Goal: Find specific fact: Find specific fact

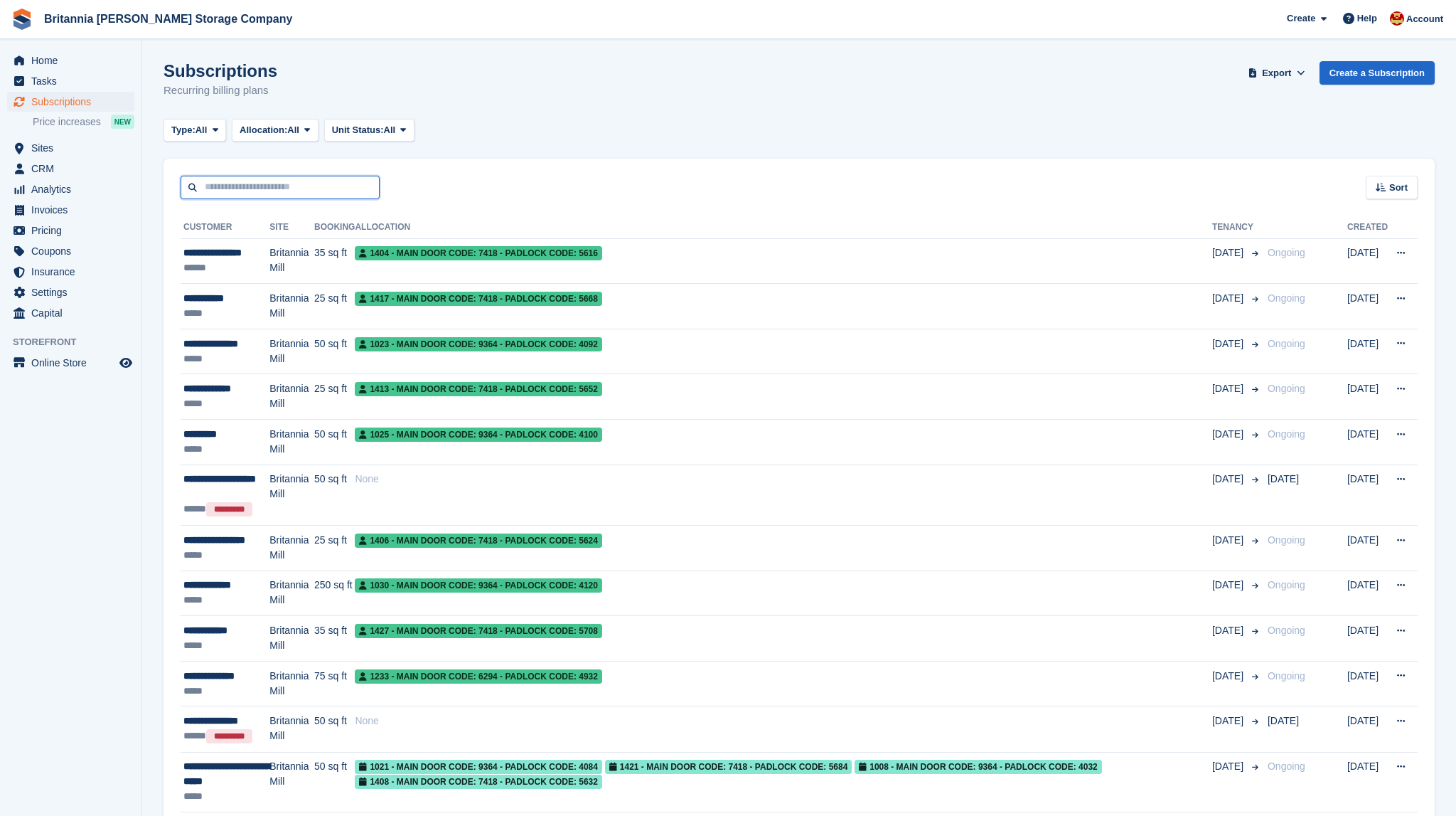
click at [249, 183] on input "text" at bounding box center [280, 187] width 199 height 23
click at [63, 65] on span "Home" at bounding box center [73, 60] width 85 height 20
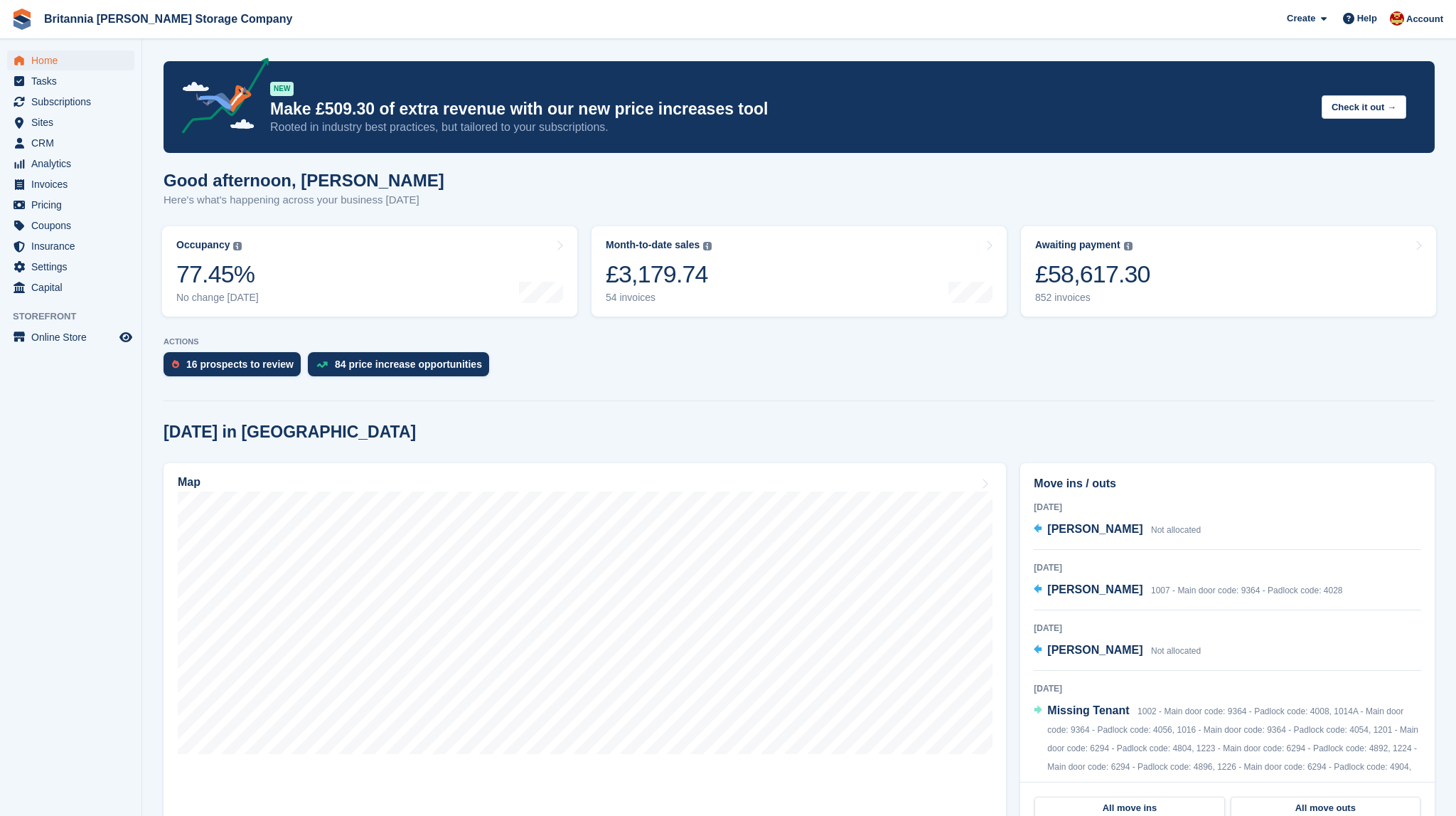
scroll to position [225, 0]
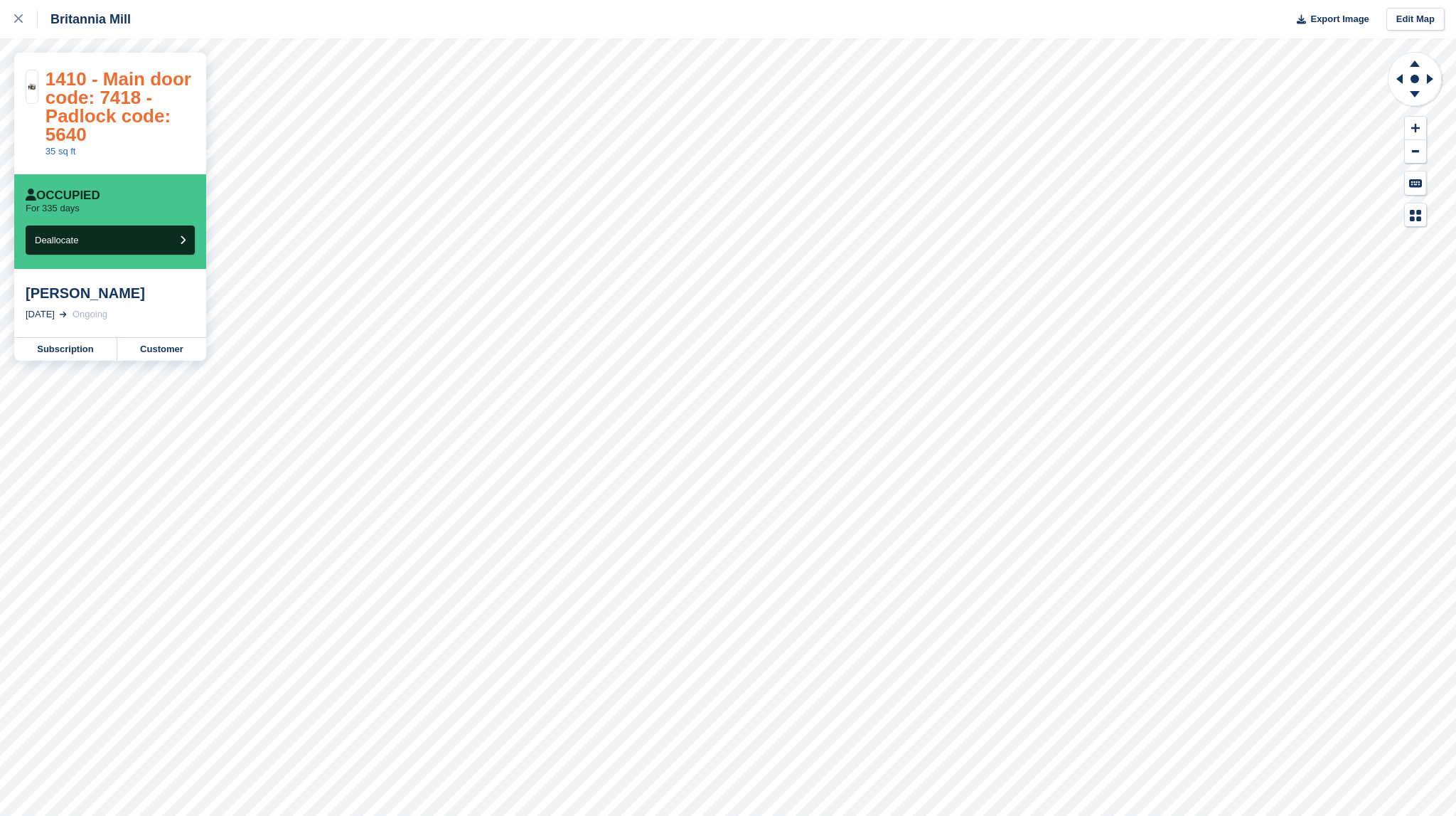
click at [87, 116] on link "1410 - Main door code: 7418 - Padlock code: 5640" at bounding box center [119, 107] width 146 height 77
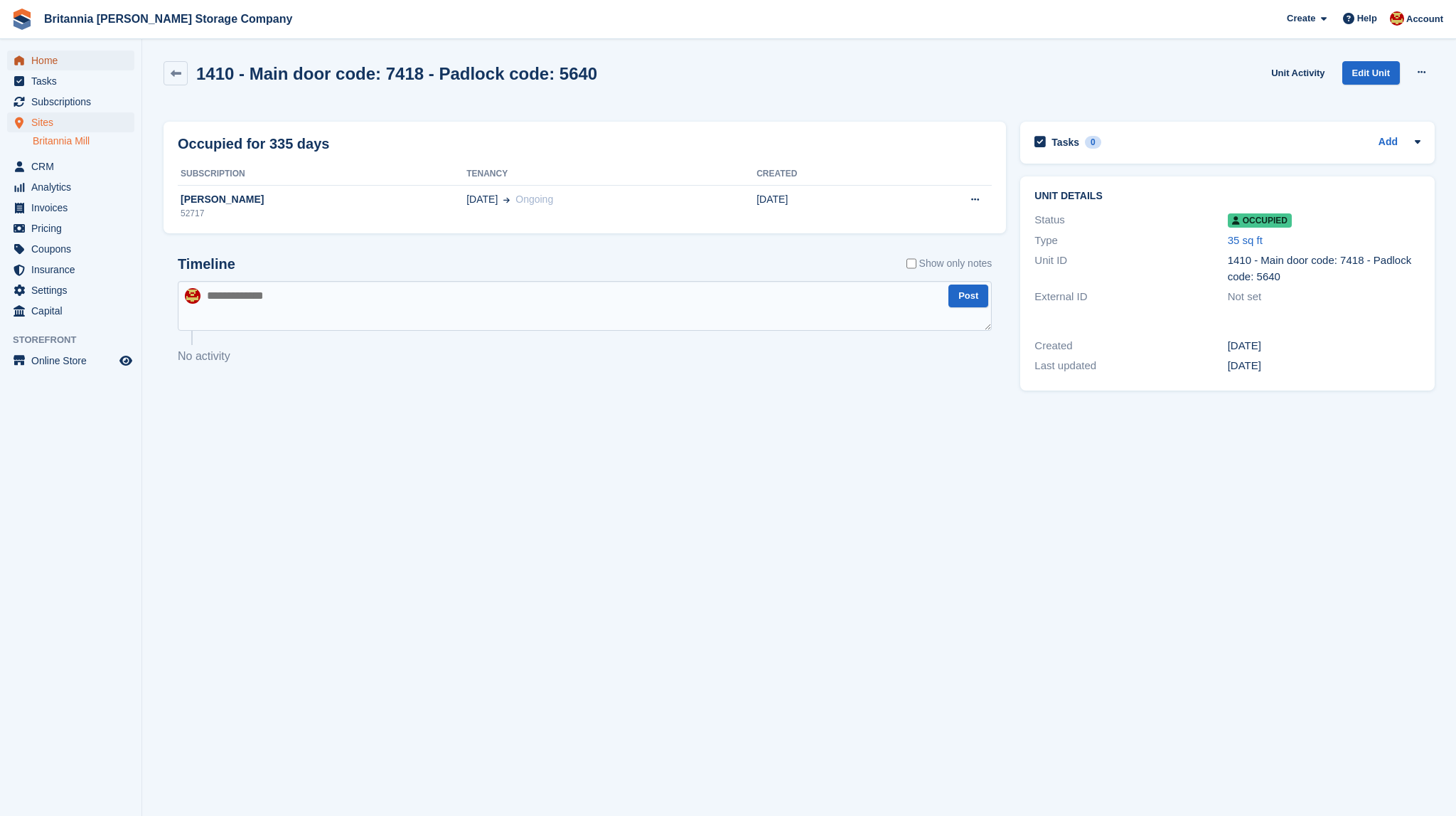
click at [62, 55] on span "Home" at bounding box center [73, 60] width 85 height 20
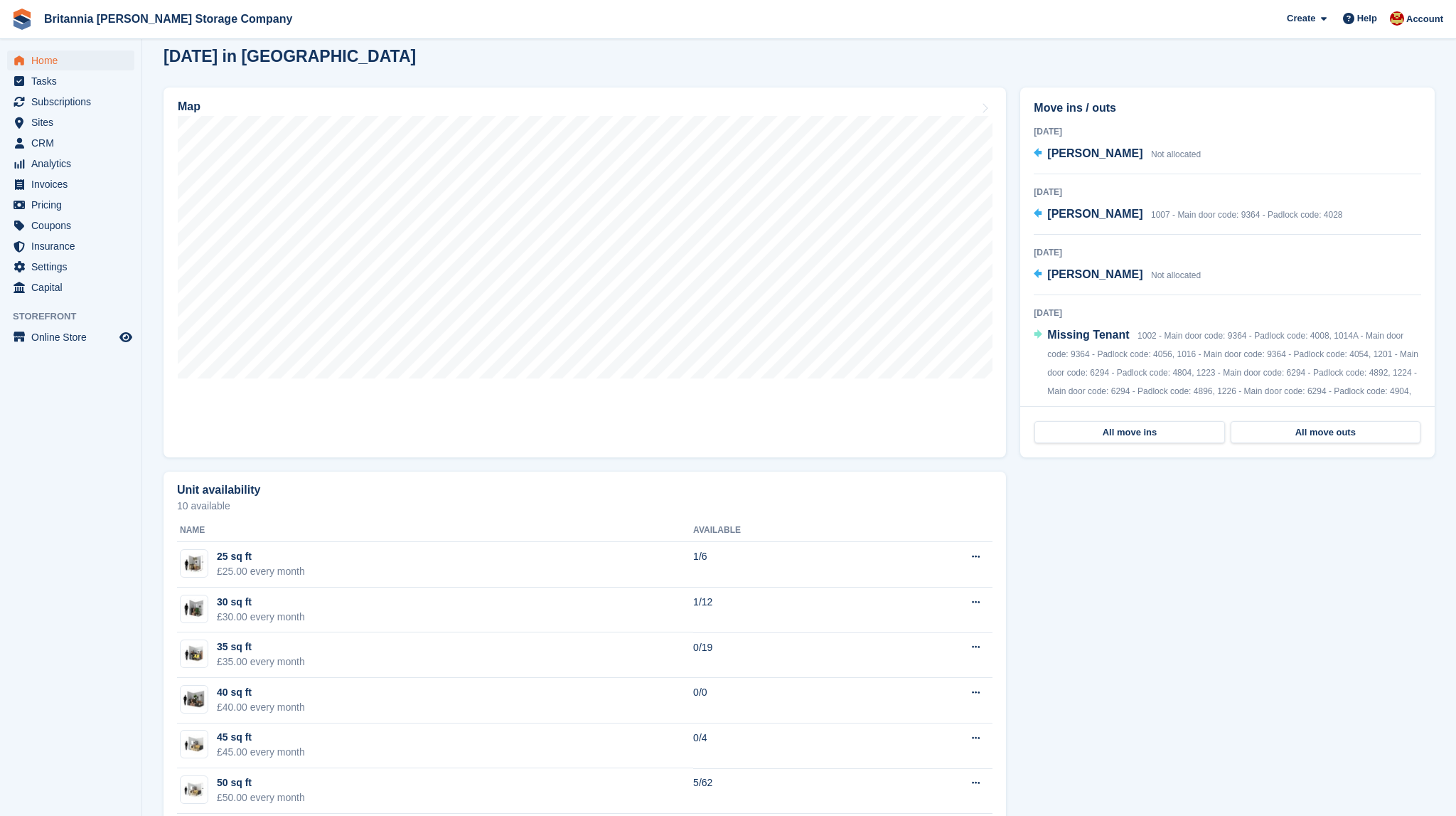
scroll to position [300, 0]
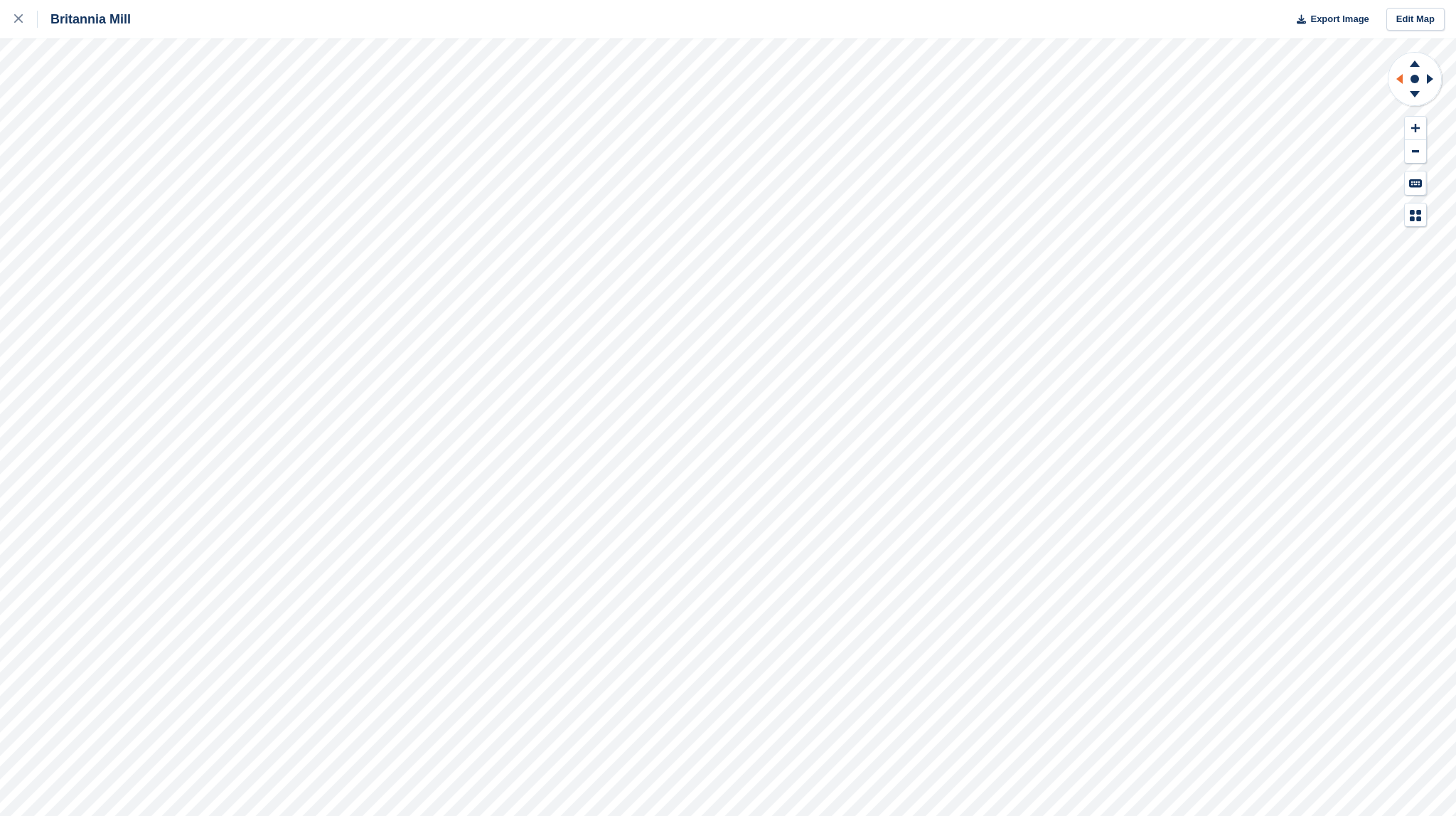
click at [1401, 79] on icon at bounding box center [1399, 79] width 7 height 10
click at [1415, 157] on button at bounding box center [1415, 151] width 21 height 23
click at [1400, 77] on icon at bounding box center [1399, 79] width 7 height 10
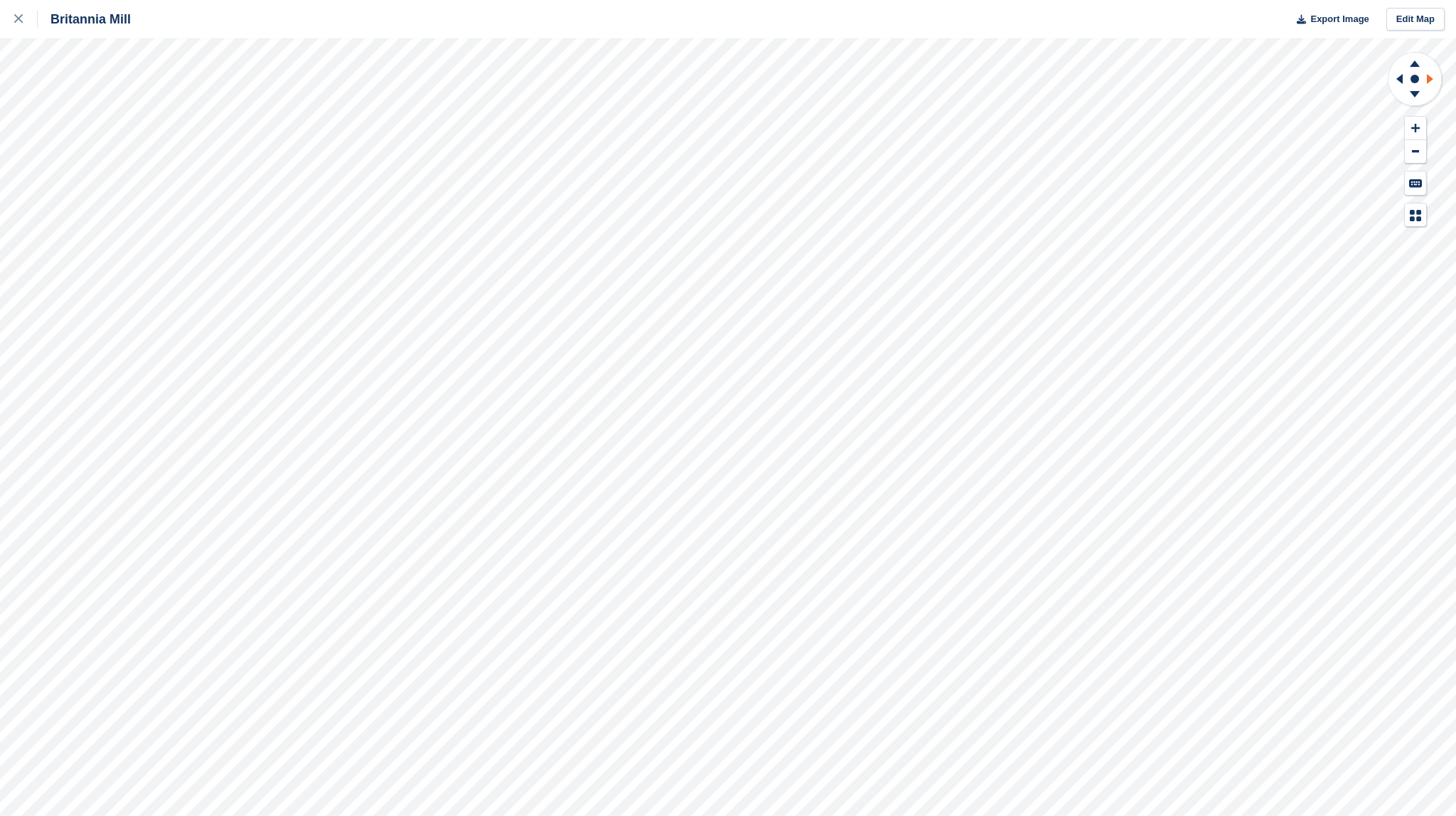
click at [1435, 82] on icon at bounding box center [1432, 79] width 17 height 37
click at [1420, 61] on icon at bounding box center [1415, 61] width 37 height 17
click at [1414, 95] on g at bounding box center [1415, 96] width 37 height 17
click at [1415, 95] on icon at bounding box center [1415, 94] width 10 height 7
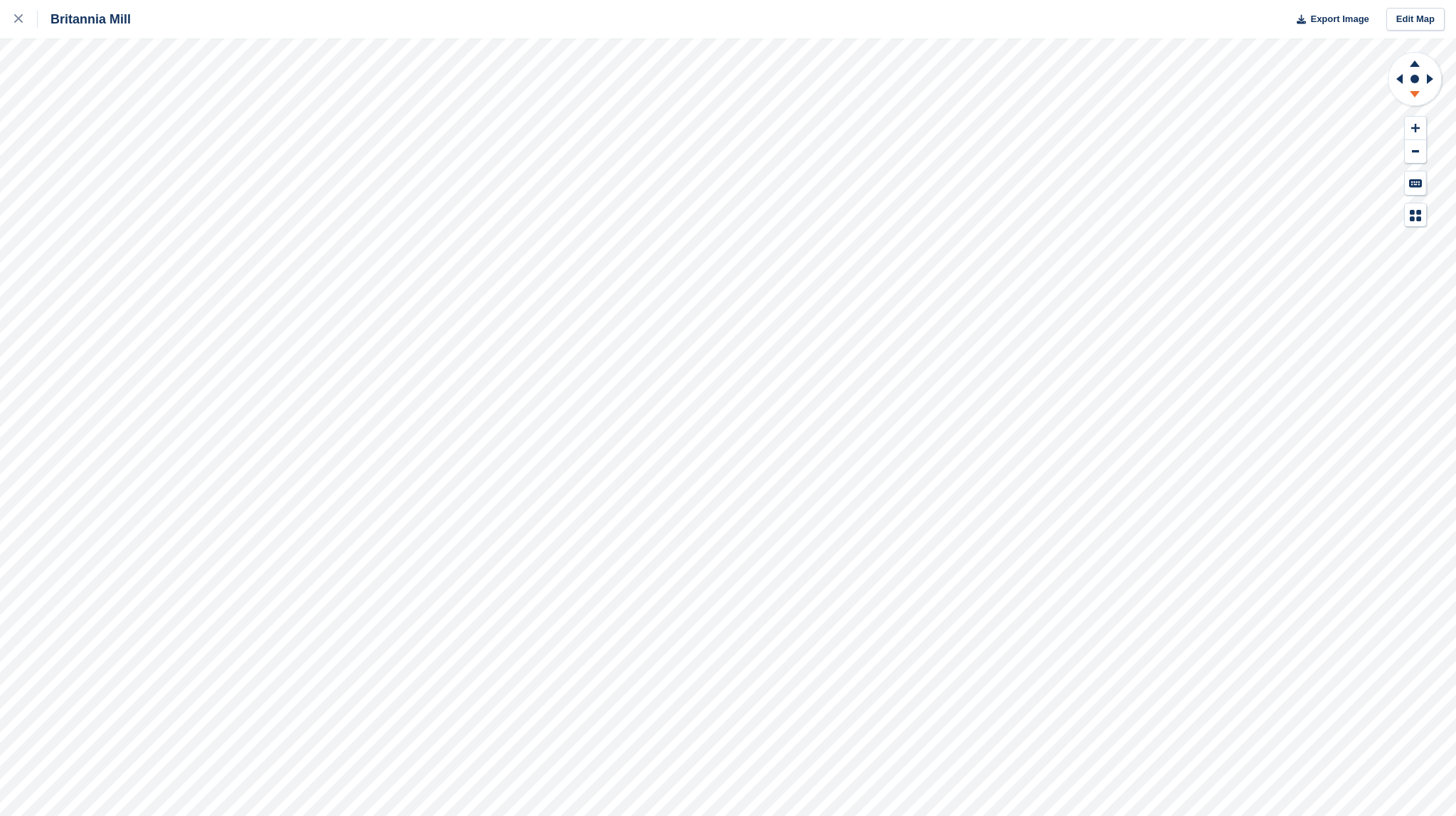
click at [1415, 95] on icon at bounding box center [1415, 94] width 10 height 7
